Goal: Check status: Check status

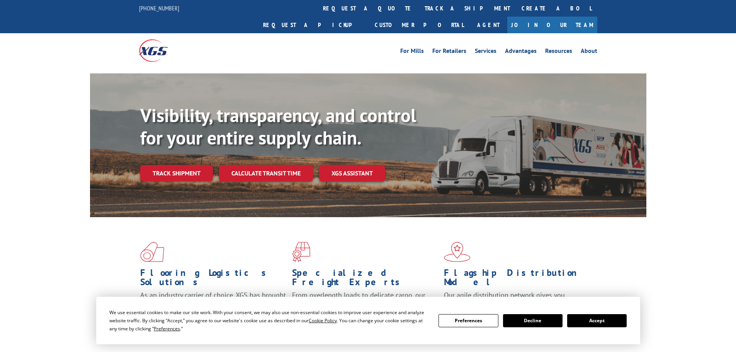
click at [190, 168] on div "Visibility, transparency, and control for your entire supply chain. Track shipm…" at bounding box center [393, 158] width 506 height 108
click at [177, 165] on link "Track shipment" at bounding box center [176, 173] width 73 height 16
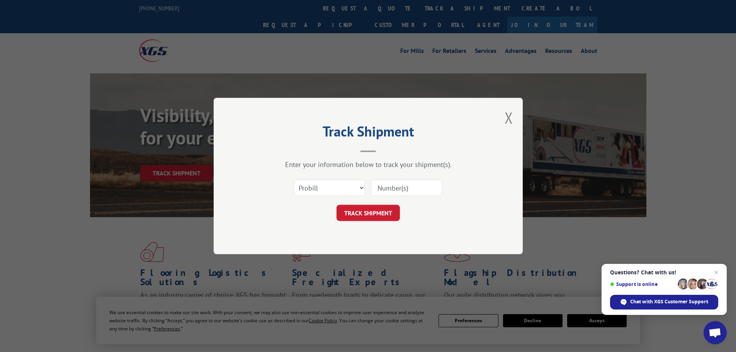
click at [393, 190] on input at bounding box center [406, 188] width 71 height 16
paste input "17475084"
type input "17475084"
click at [380, 209] on button "TRACK SHIPMENT" at bounding box center [367, 213] width 63 height 16
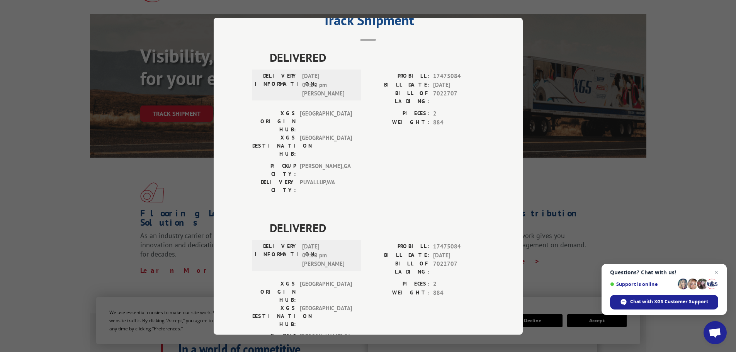
scroll to position [77, 0]
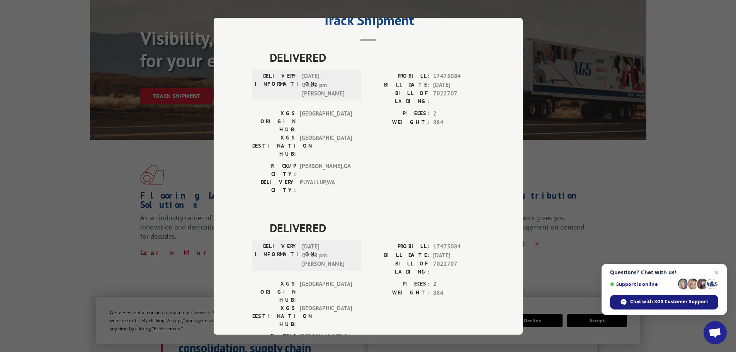
click at [672, 303] on span "Chat with XGS Customer Support" at bounding box center [669, 301] width 78 height 7
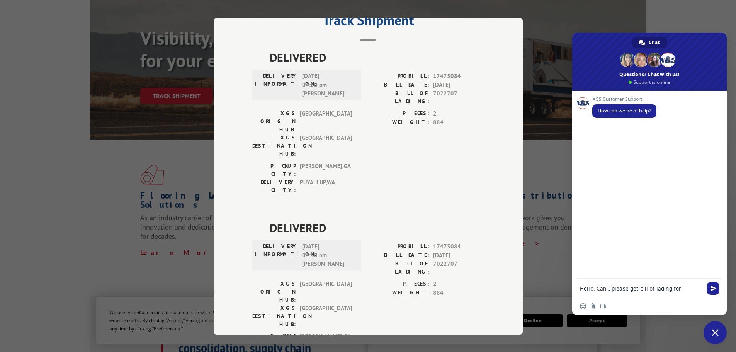
paste textarea "billed under PRO 17475084 and is estimated to deliver 10/15 as of right now"
click at [595, 285] on textarea "Hello, Can I please get bill of lading for billed under PRO 17475084 and is est…" at bounding box center [641, 287] width 122 height 21
drag, startPoint x: 612, startPoint y: 289, endPoint x: 650, endPoint y: 302, distance: 40.6
click at [650, 302] on div "Hello, Can I please get bill of lading for PRO 17475084 and is estimated to del…" at bounding box center [649, 292] width 155 height 44
type textarea "Hello, Can I please get bill of lading for PRO 17475084 so that I can track it.…"
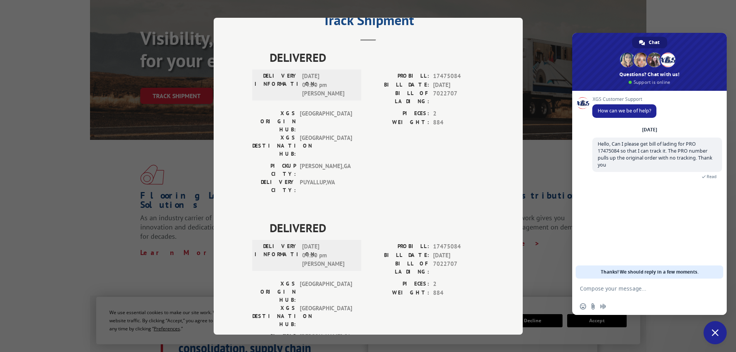
click at [169, 193] on div "Track Shipment DELIVERED DELIVERY INFORMATION: [DATE] 04:50 pm [PERSON_NAME] PR…" at bounding box center [368, 176] width 736 height 352
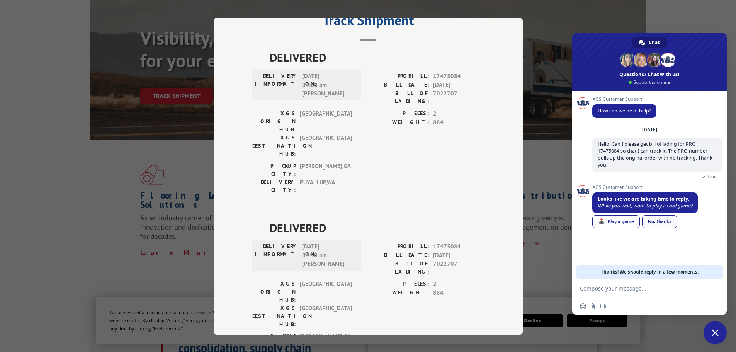
click at [666, 224] on div "No, thanks" at bounding box center [659, 221] width 35 height 13
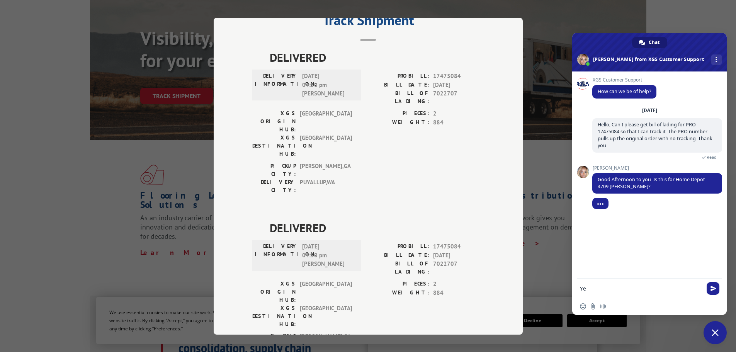
type textarea "Yes"
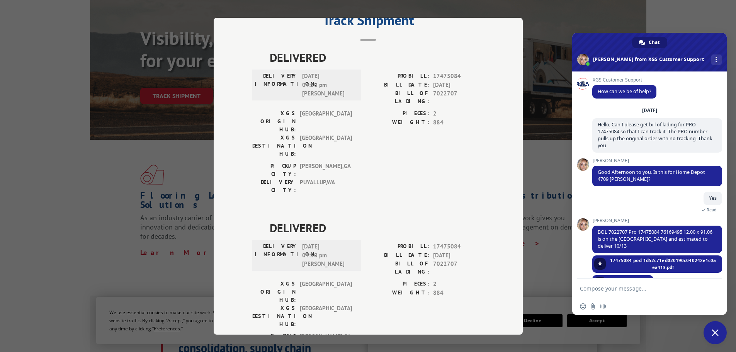
scroll to position [21, 0]
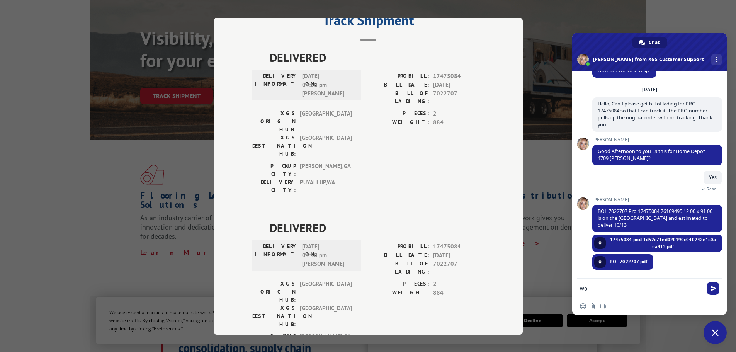
type textarea "w"
type textarea "y"
click at [585, 309] on span "Insert an emoji" at bounding box center [583, 306] width 6 height 6
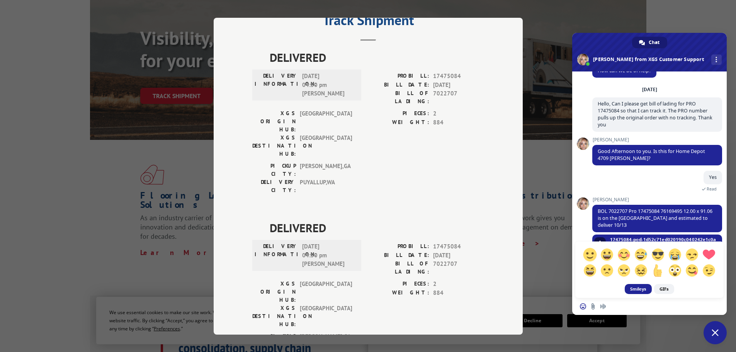
click at [592, 253] on span at bounding box center [590, 255] width 14 height 14
type textarea ":) Thank you!"
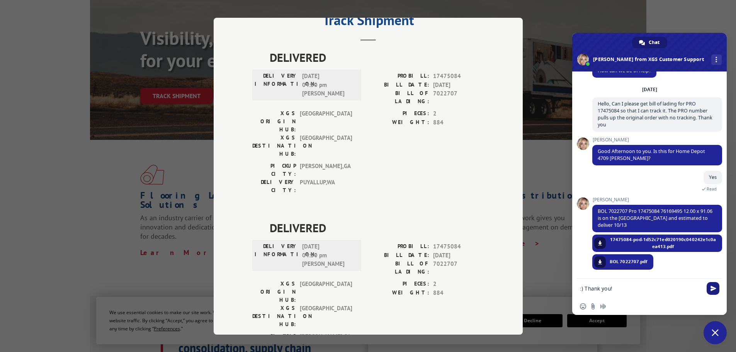
click at [717, 291] on span "Send" at bounding box center [713, 288] width 13 height 13
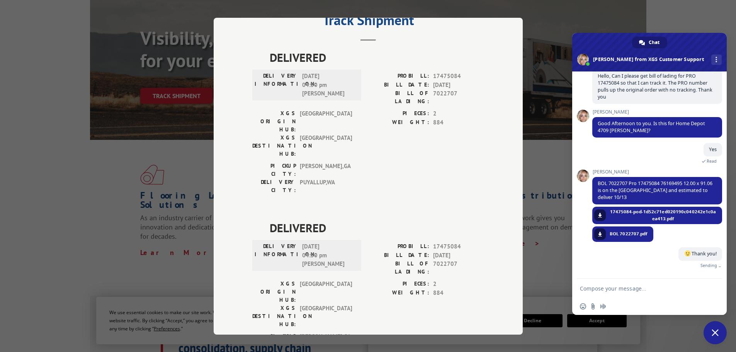
scroll to position [40, 0]
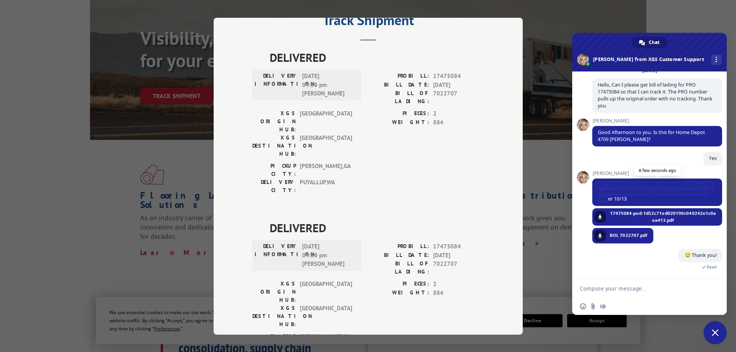
drag, startPoint x: 628, startPoint y: 199, endPoint x: 593, endPoint y: 184, distance: 38.6
click at [593, 184] on span "BOL 7022707 Pro 17475084 76169495 12.00 x 91.06 is on the [GEOGRAPHIC_DATA] and…" at bounding box center [657, 191] width 130 height 27
copy span "BOL 7022707 Pro 17475084 76169495 12.00 x 91.06 is on the [GEOGRAPHIC_DATA] and…"
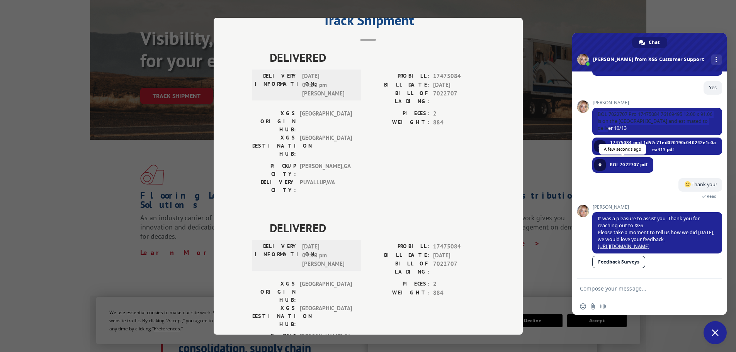
click at [625, 161] on span "BOL 7022707.pdf" at bounding box center [629, 164] width 38 height 7
click at [600, 163] on span at bounding box center [600, 165] width 5 height 5
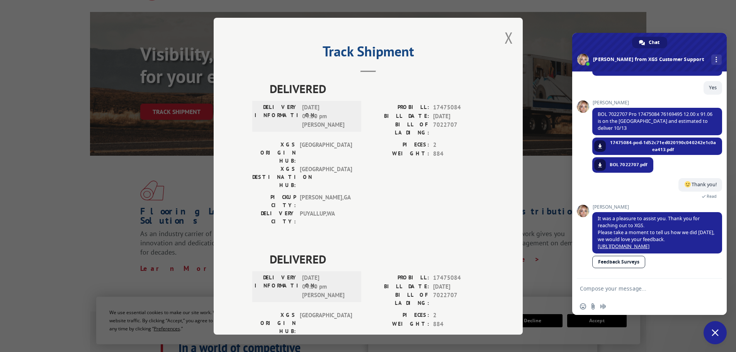
scroll to position [58, 0]
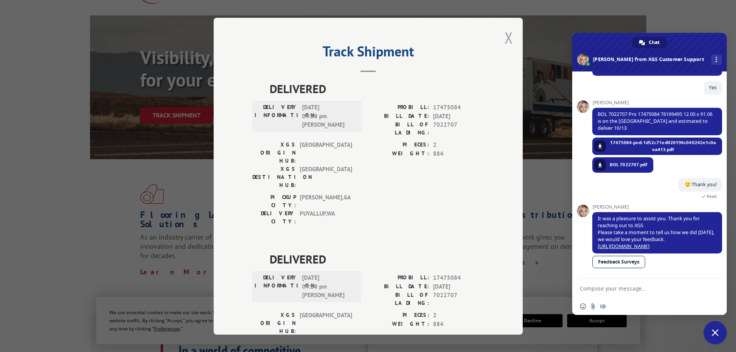
click at [505, 39] on button "Close modal" at bounding box center [508, 37] width 8 height 20
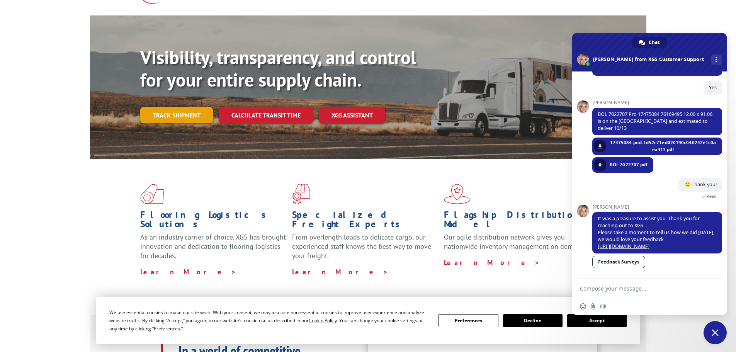
click at [193, 107] on link "Track shipment" at bounding box center [176, 115] width 73 height 16
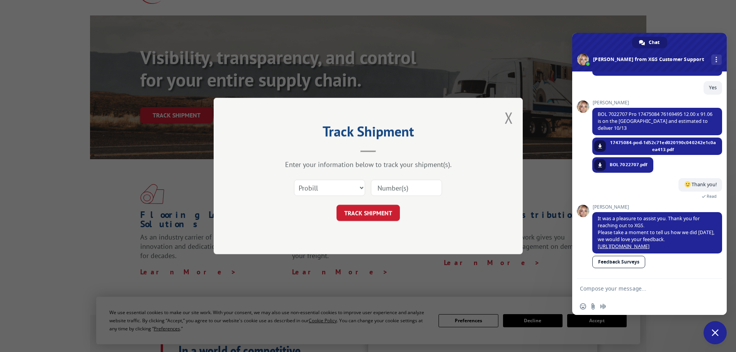
click at [378, 186] on input at bounding box center [406, 188] width 71 height 16
paste input "7022707"
type input "7022707"
click at [326, 190] on select "Select category... Probill BOL PO" at bounding box center [329, 188] width 71 height 16
select select "bol"
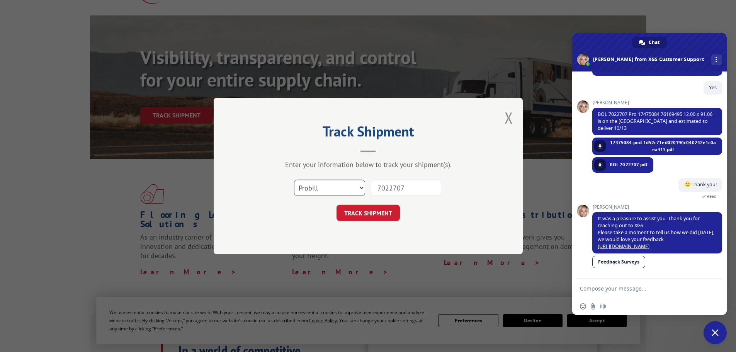
click at [294, 180] on select "Select category... Probill BOL PO" at bounding box center [329, 188] width 71 height 16
click at [367, 213] on button "TRACK SHIPMENT" at bounding box center [367, 213] width 63 height 16
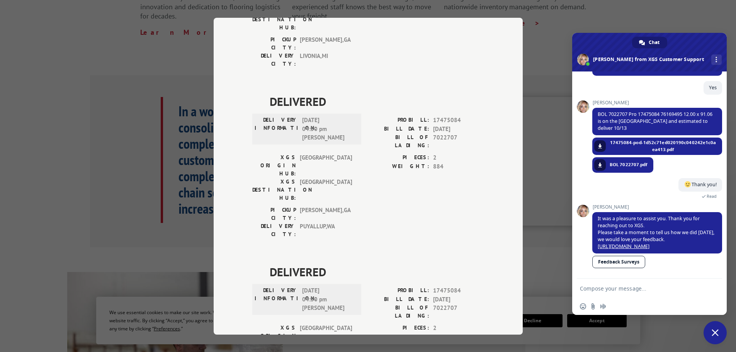
scroll to position [299, 0]
drag, startPoint x: 538, startPoint y: 29, endPoint x: 564, endPoint y: 49, distance: 32.2
click at [539, 29] on div "Track Shipment DELIVERED DELIVERY INFORMATION: [DATE] 02:30 pm DROP PROBILL: 15…" at bounding box center [368, 176] width 736 height 352
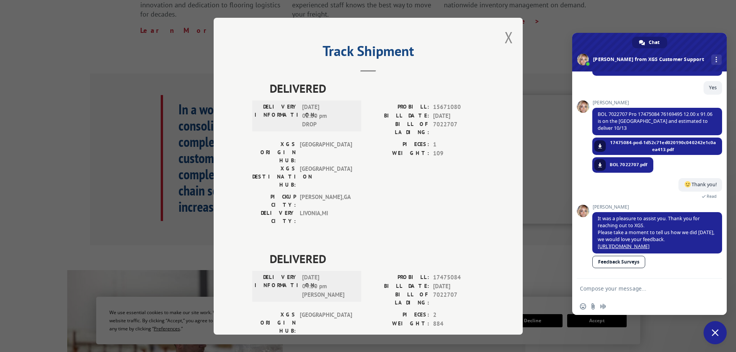
scroll to position [0, 0]
click at [508, 37] on button "Close modal" at bounding box center [508, 37] width 8 height 20
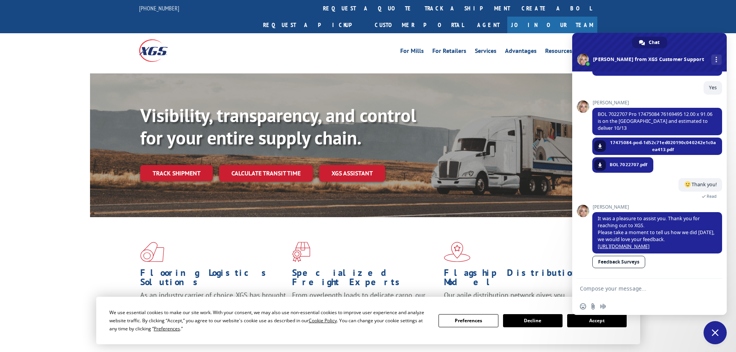
click at [717, 332] on span "Close chat" at bounding box center [715, 332] width 7 height 7
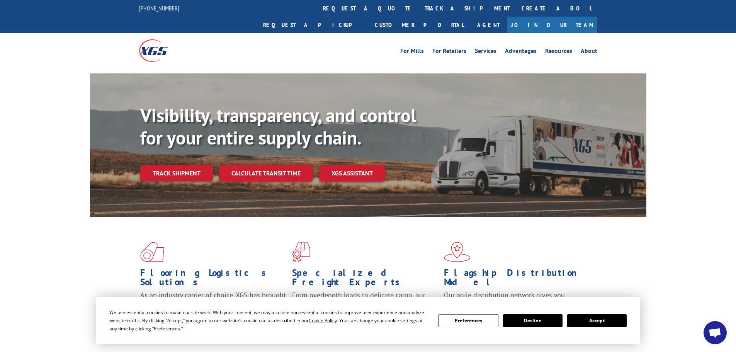
drag, startPoint x: 681, startPoint y: 0, endPoint x: 598, endPoint y: 309, distance: 320.1
click at [596, 317] on button "Accept" at bounding box center [596, 320] width 59 height 13
